Goal: Information Seeking & Learning: Find specific fact

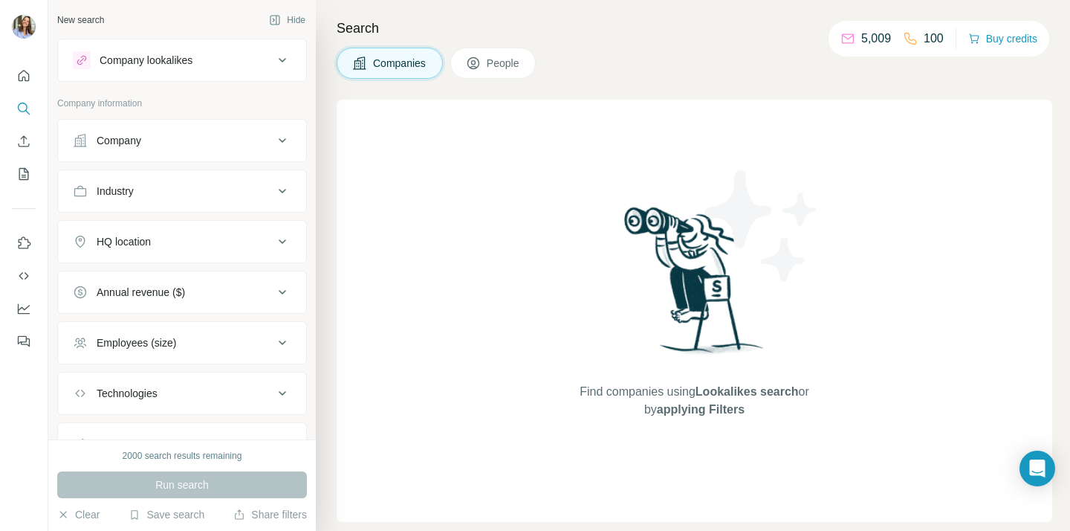
scroll to position [43, 0]
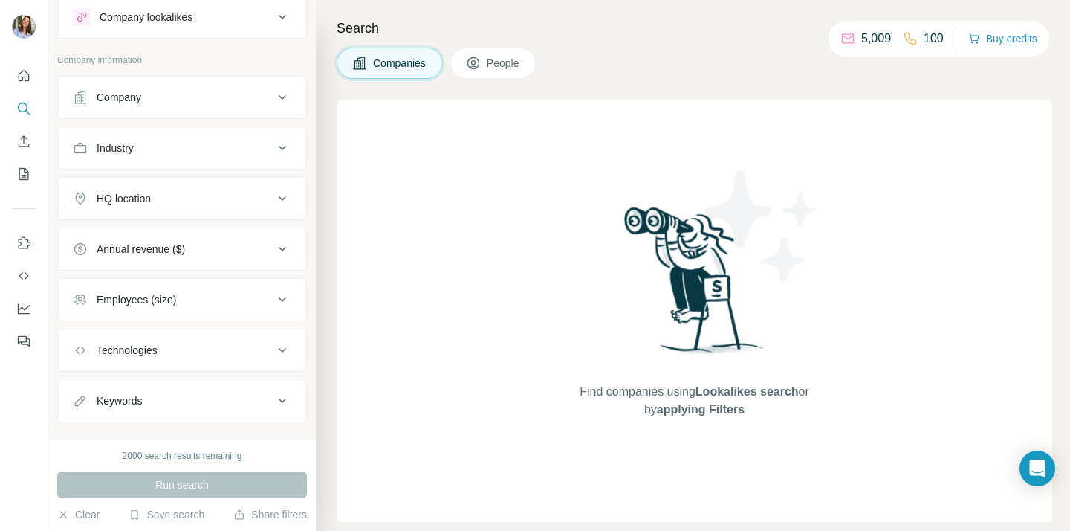
click at [182, 195] on div "HQ location" at bounding box center [173, 198] width 201 height 15
click at [179, 208] on button "HQ location" at bounding box center [182, 202] width 248 height 42
click at [499, 68] on span "People" at bounding box center [504, 63] width 34 height 15
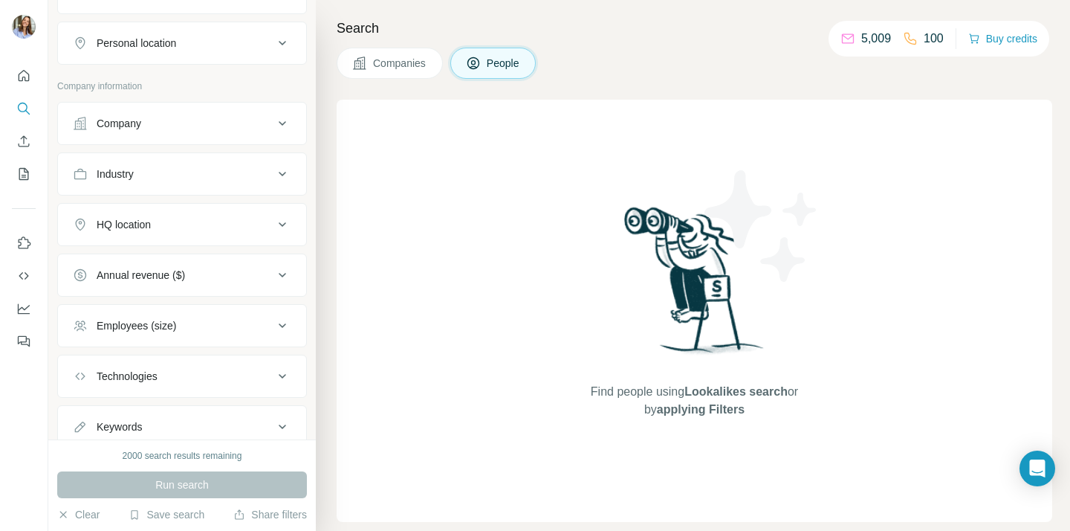
scroll to position [297, 0]
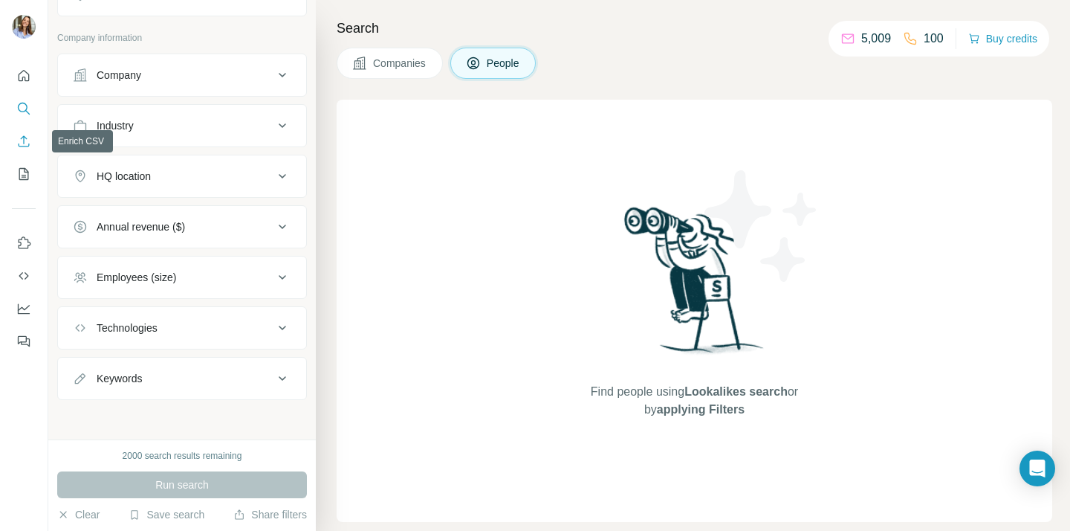
click at [22, 142] on icon "Enrich CSV" at bounding box center [23, 141] width 15 height 15
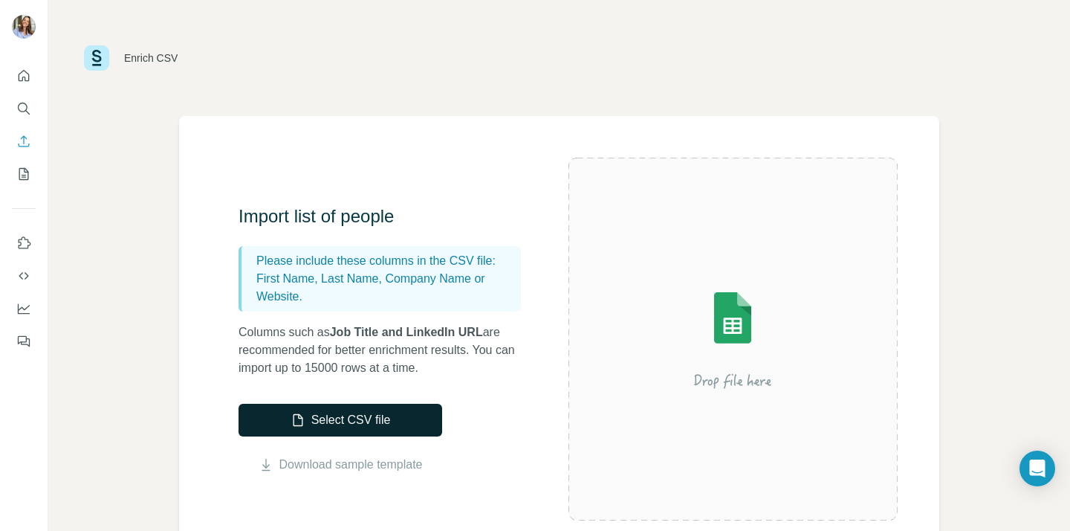
click at [354, 415] on button "Select CSV file" at bounding box center [341, 419] width 204 height 33
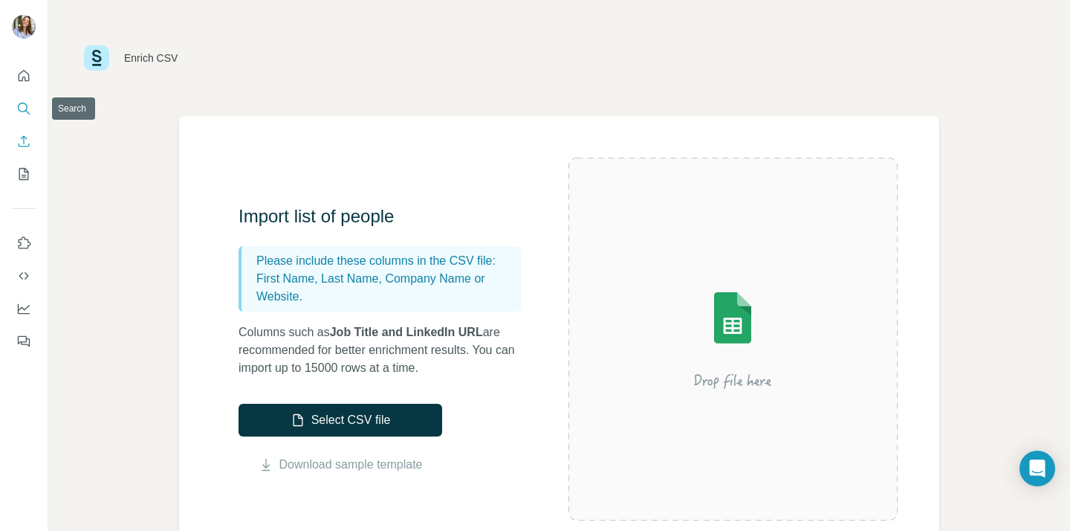
click at [16, 109] on button "Search" at bounding box center [24, 108] width 24 height 27
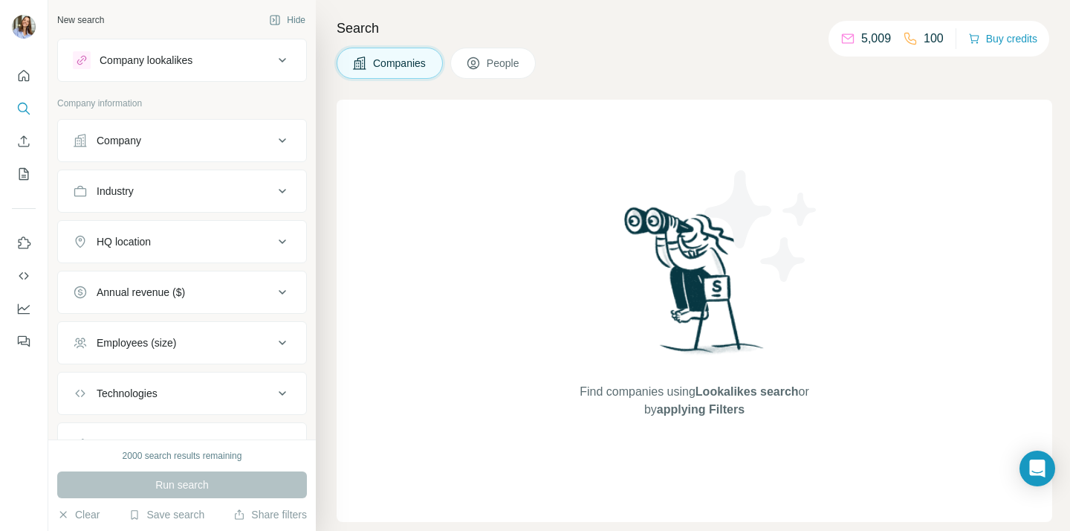
click at [498, 174] on div "Find companies using Lookalikes search or by applying Filters" at bounding box center [695, 311] width 716 height 422
click at [518, 65] on span "People" at bounding box center [504, 63] width 34 height 15
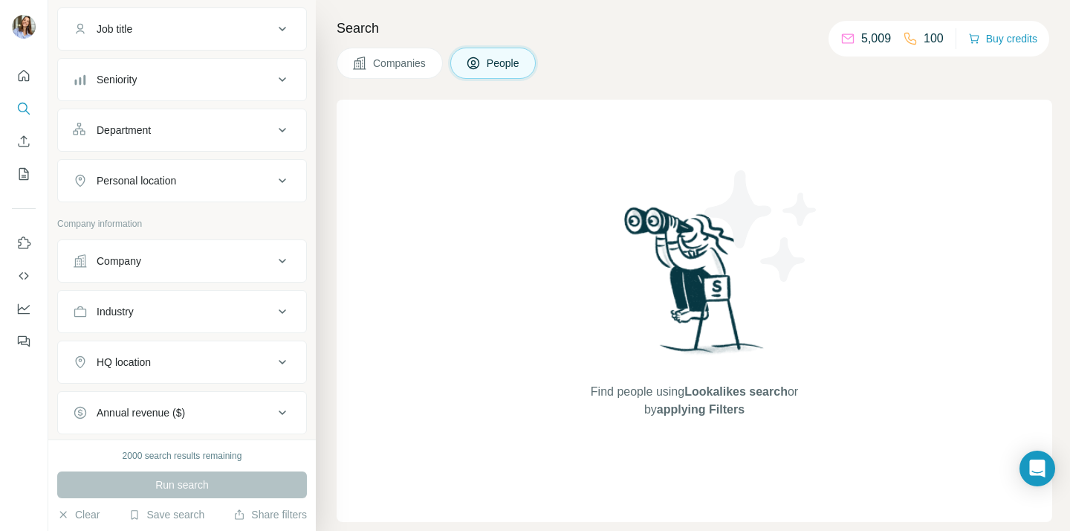
scroll to position [120, 0]
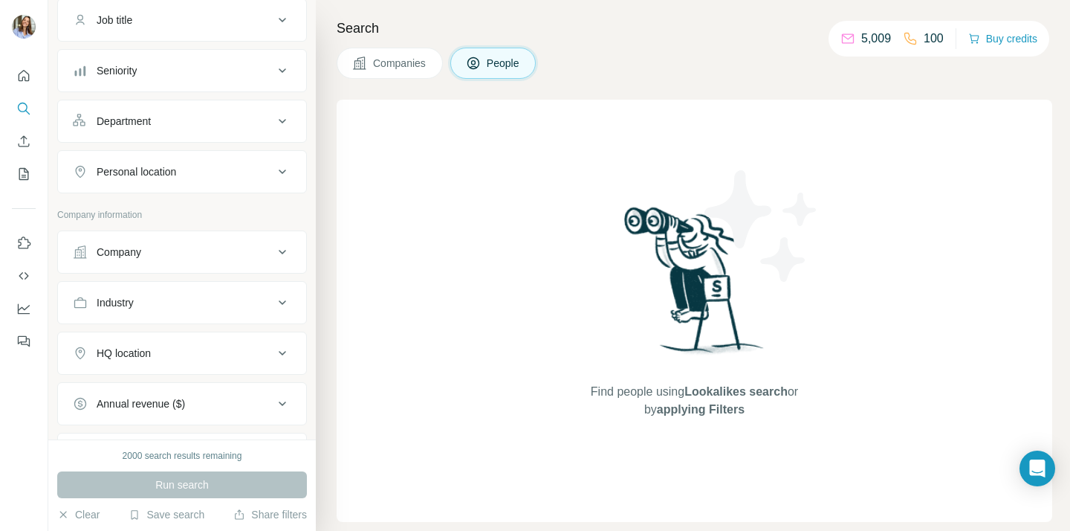
click at [134, 243] on button "Company" at bounding box center [182, 252] width 248 height 36
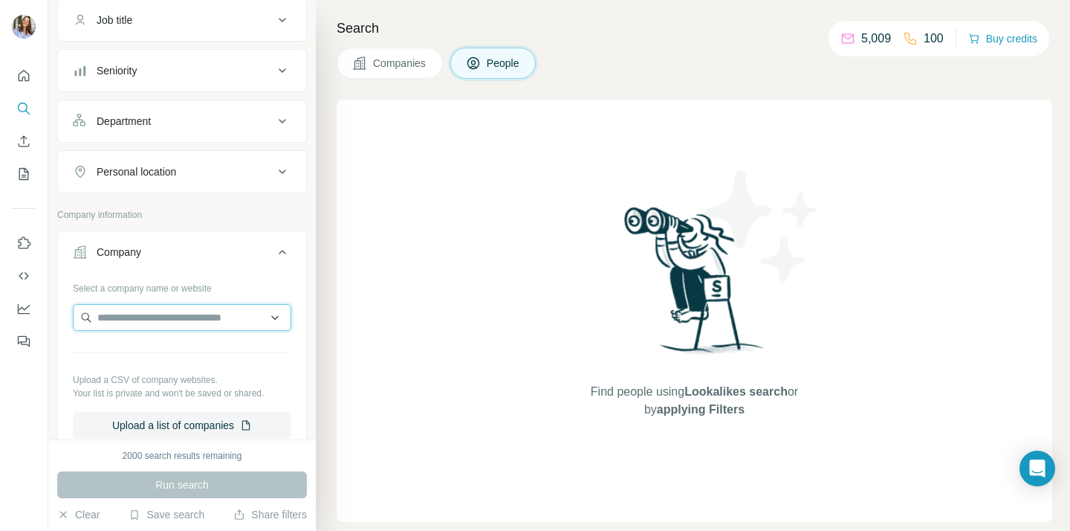
click at [140, 311] on input "text" at bounding box center [182, 317] width 218 height 27
click at [154, 314] on input "**********" at bounding box center [182, 317] width 218 height 27
type input "*"
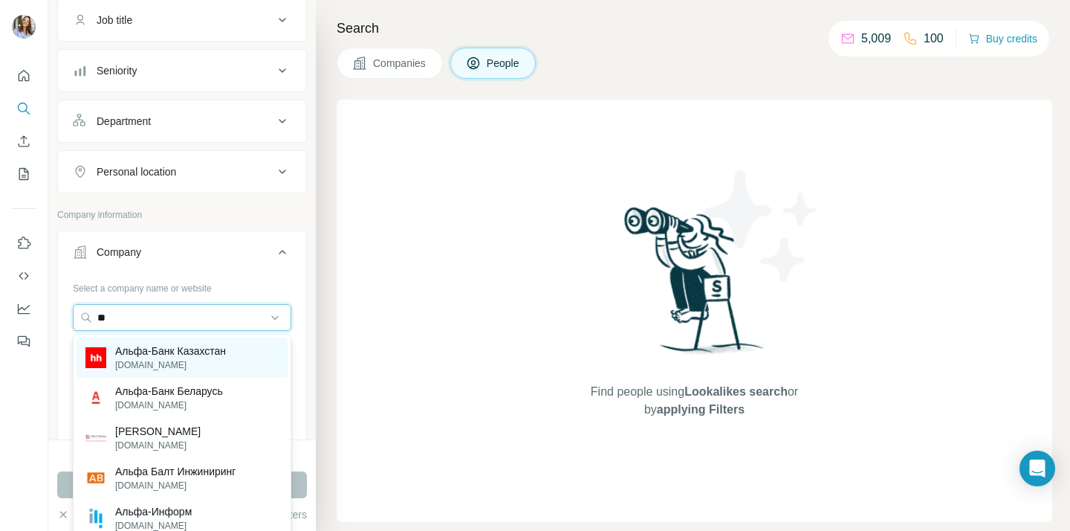
type input "*"
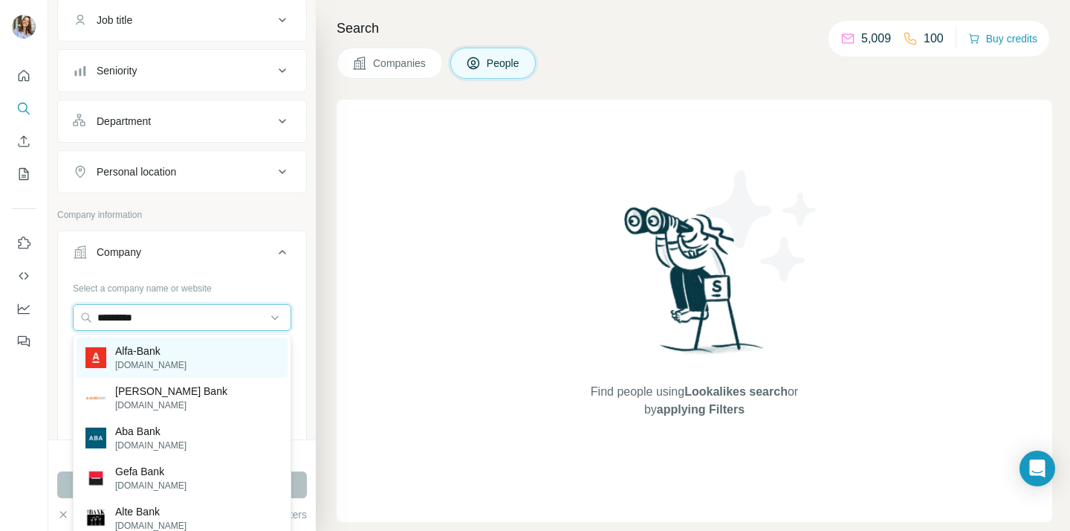
type input "*********"
click at [169, 348] on div "Alfa-Bank [DOMAIN_NAME]" at bounding box center [182, 357] width 211 height 40
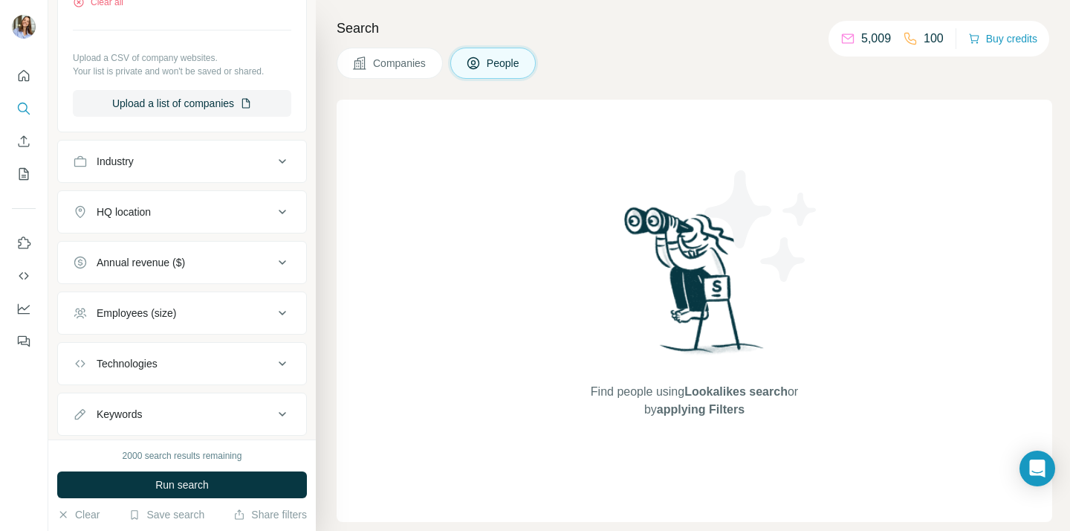
scroll to position [531, 0]
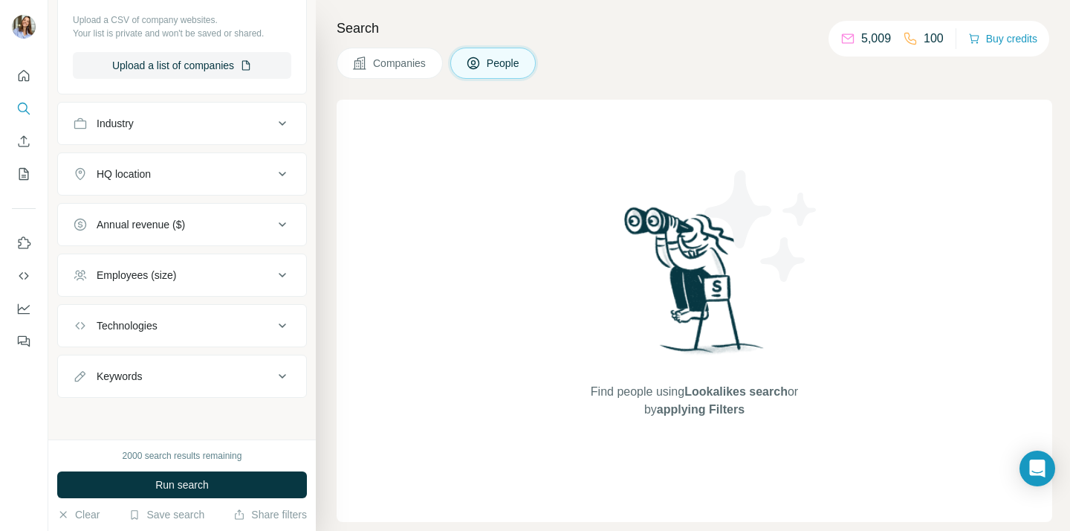
click at [215, 379] on div "Keywords" at bounding box center [173, 376] width 201 height 15
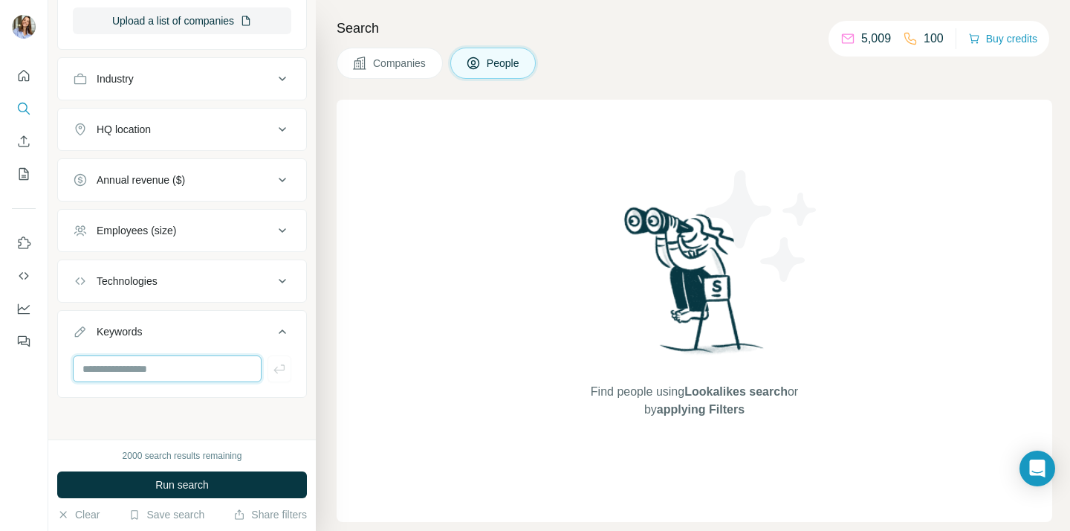
click at [175, 374] on input "text" at bounding box center [167, 368] width 189 height 27
type input "*****"
type input "****"
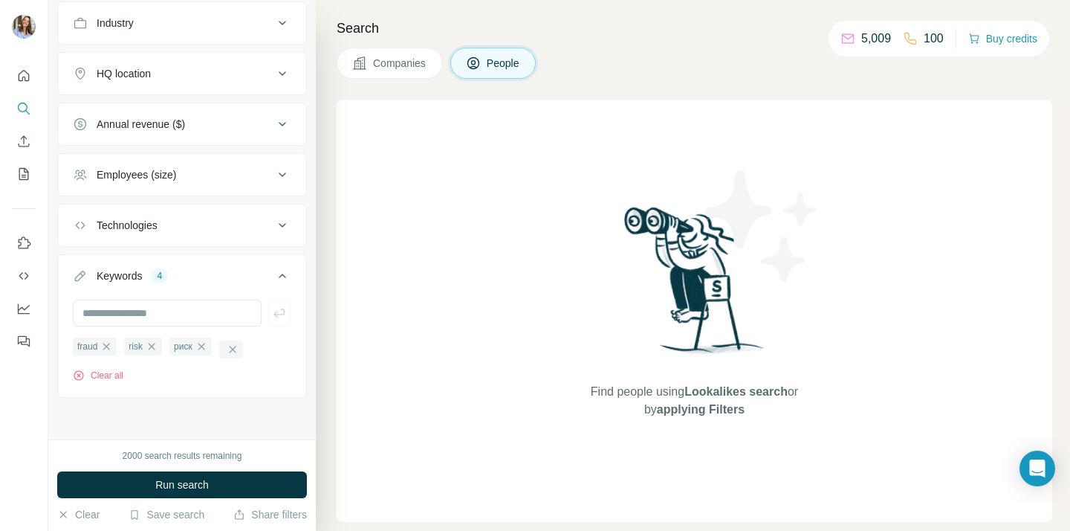
click at [195, 385] on div "fraud risk риск Clear all" at bounding box center [182, 346] width 248 height 94
click at [188, 310] on input "text" at bounding box center [167, 312] width 189 height 27
click at [178, 317] on input "text" at bounding box center [167, 312] width 189 height 27
type input "****"
type input "*********"
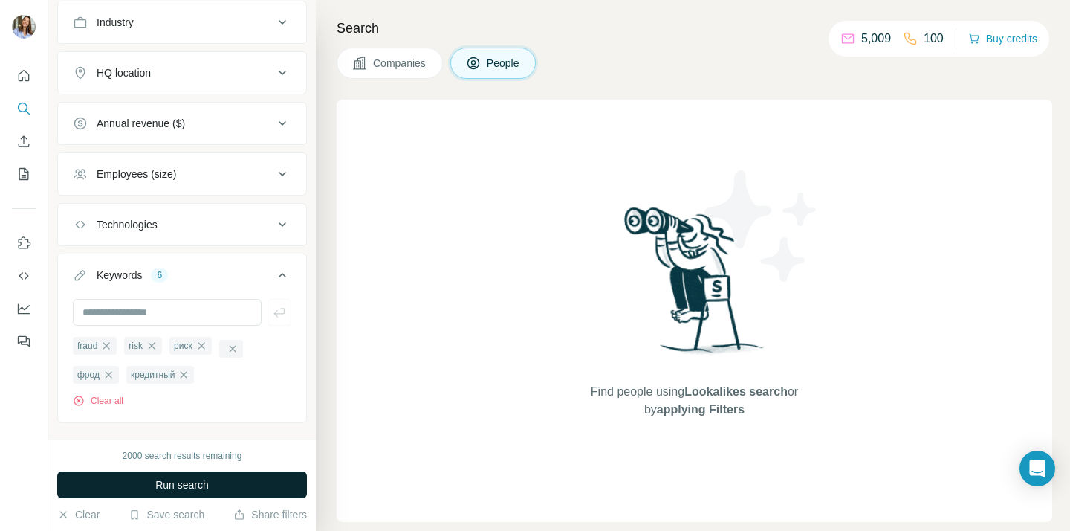
click at [130, 478] on button "Run search" at bounding box center [182, 484] width 250 height 27
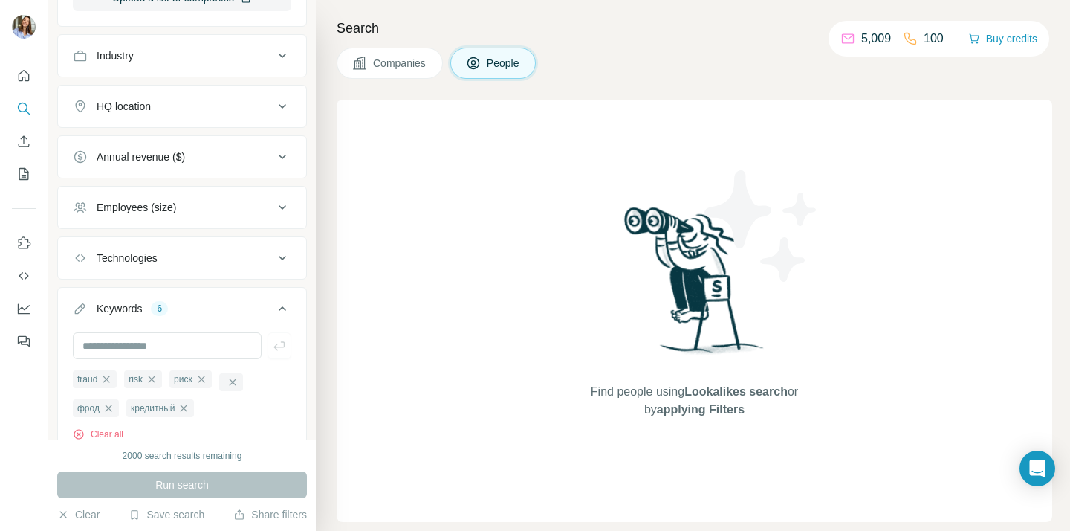
scroll to position [658, 0]
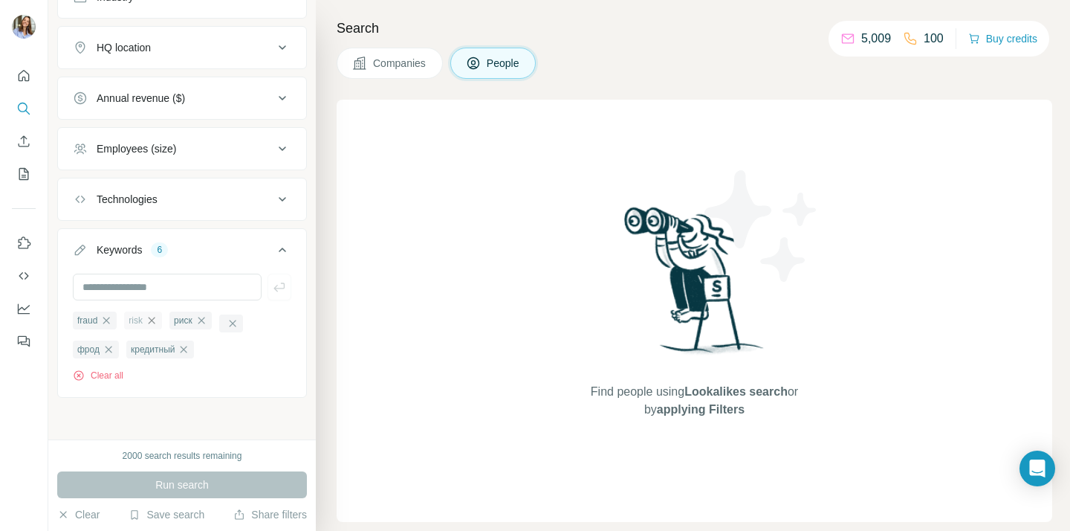
click at [153, 314] on icon "button" at bounding box center [152, 320] width 12 height 12
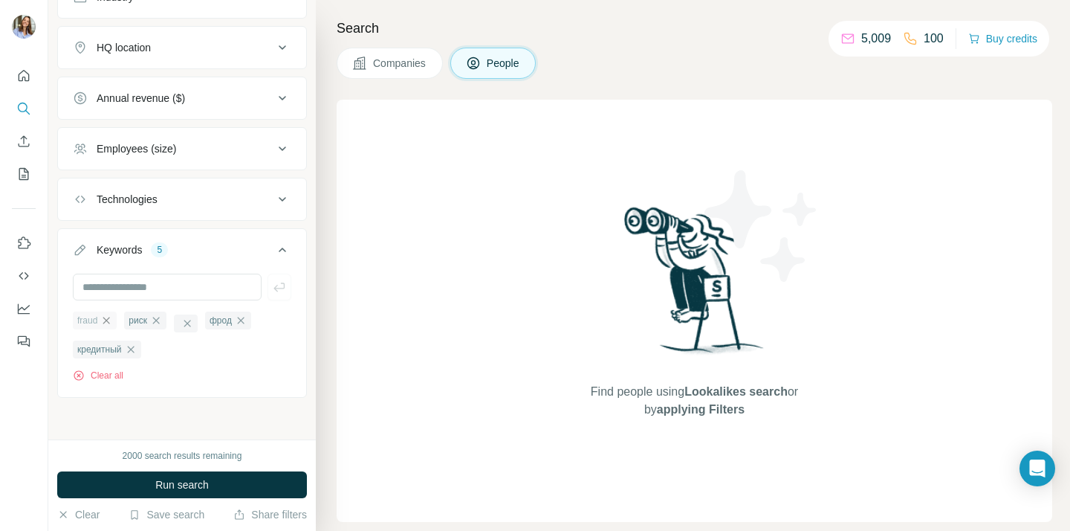
click at [110, 318] on icon "button" at bounding box center [106, 320] width 7 height 7
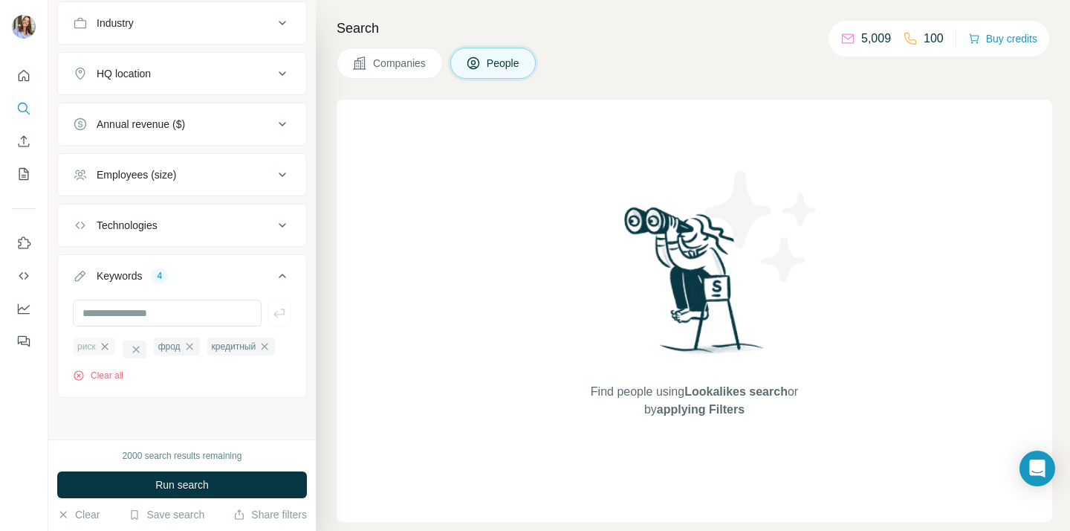
click at [107, 346] on icon "button" at bounding box center [104, 346] width 7 height 7
click at [137, 348] on icon "button" at bounding box center [140, 346] width 12 height 12
click at [165, 344] on icon "button" at bounding box center [162, 346] width 12 height 12
click at [164, 487] on span "Run search" at bounding box center [182, 484] width 54 height 15
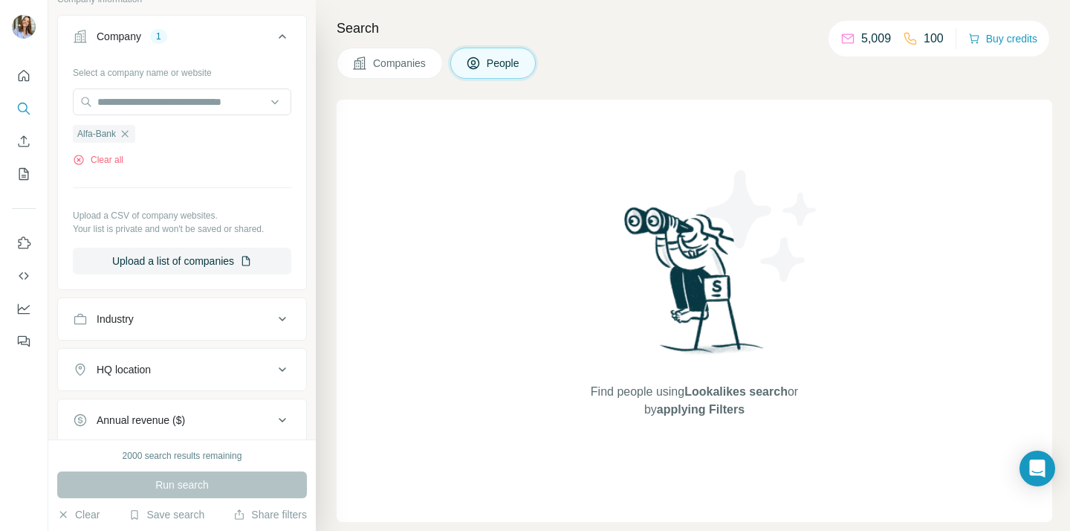
scroll to position [337, 0]
click at [95, 510] on button "Clear" at bounding box center [78, 514] width 42 height 15
